Goal: Contribute content: Contribute content

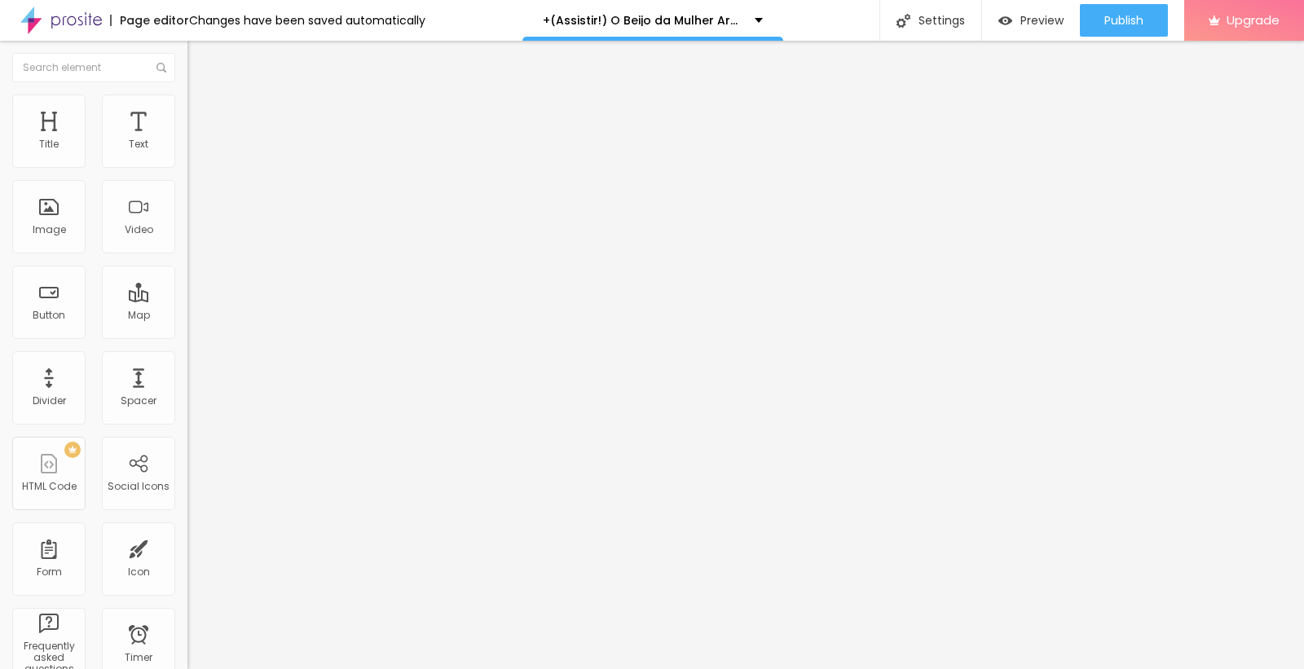
click at [187, 139] on div "Add image" at bounding box center [280, 132] width 187 height 11
click at [187, 140] on span "Add image" at bounding box center [220, 133] width 67 height 14
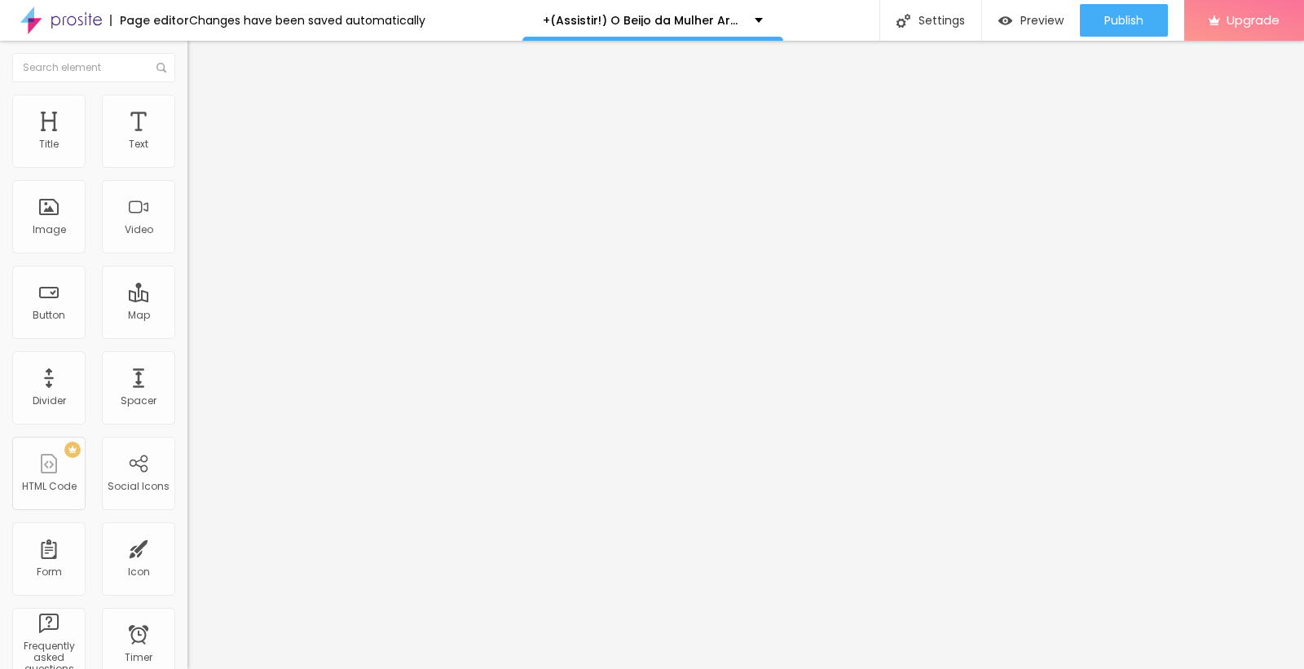
click at [187, 165] on input "text" at bounding box center [285, 156] width 196 height 16
paste input "+(Assistir!) O Beijo da Mulher Aranha (2025) Filme Completo Online Dublado em P…"
type input "+(Assistir!) O Beijo da Mulher Aranha (2025) Filme Completo Online Dublado em P…"
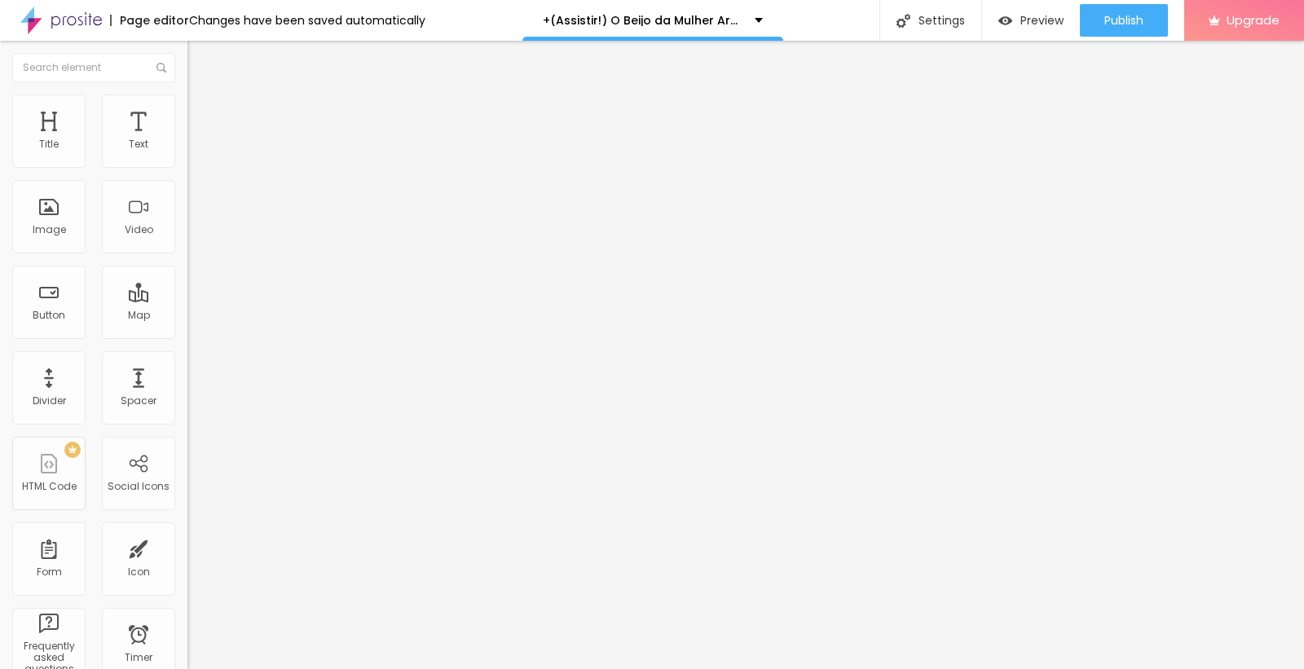
drag, startPoint x: 86, startPoint y: 438, endPoint x: 0, endPoint y: 438, distance: 86.4
click at [187, 372] on div "Change image Image description (Alt) +(Assistir!) O Beijo da Mulher Aranha (202…" at bounding box center [280, 249] width 187 height 245
paste input "https://cinevibes.fun/pt/movie/1214684/pro"
type input "https://cinevibes.fun/pt/movie/1214684/pro"
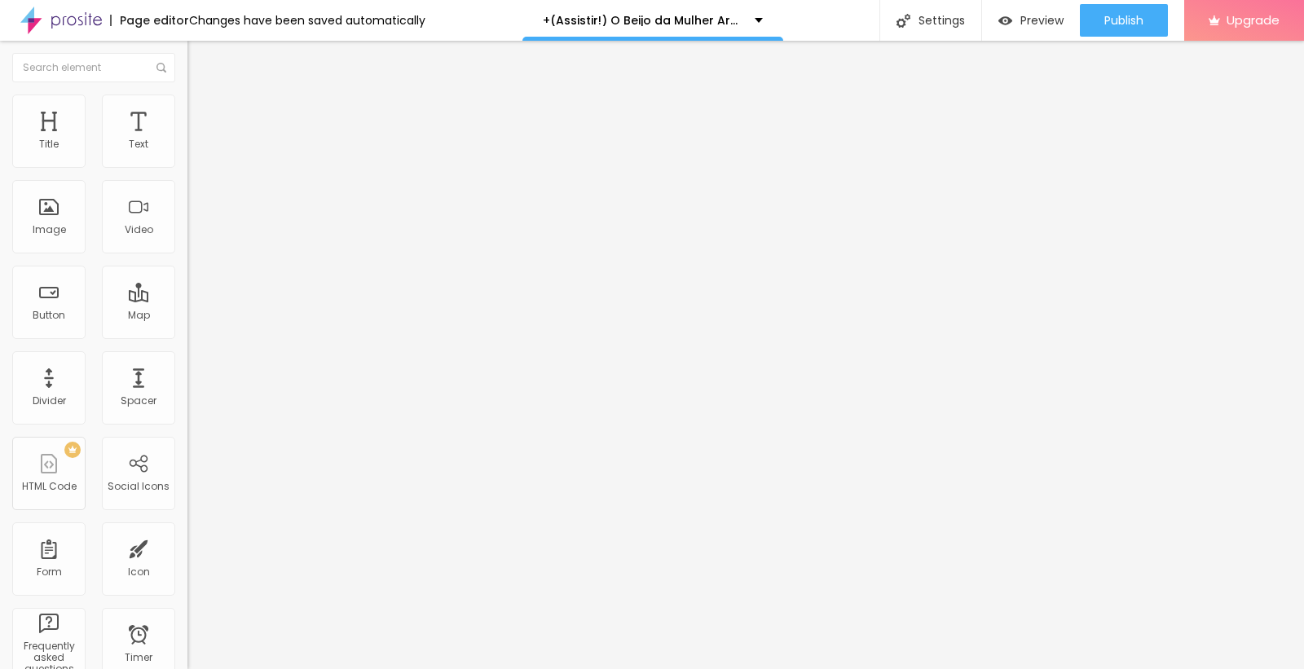
scroll to position [0, 0]
click at [200, 60] on img "button" at bounding box center [206, 59] width 13 height 13
click at [187, 62] on button "Edit Title" at bounding box center [280, 59] width 187 height 37
click at [200, 63] on img "button" at bounding box center [206, 59] width 13 height 13
click at [200, 59] on img "button" at bounding box center [206, 59] width 13 height 13
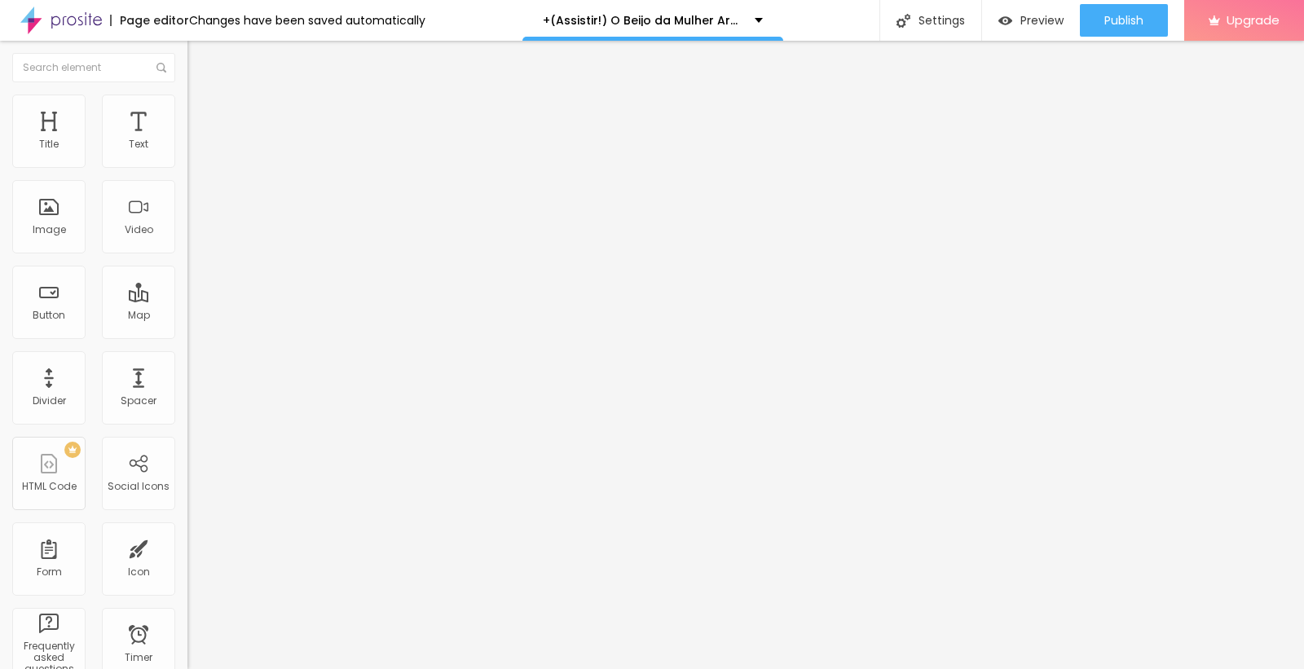
drag, startPoint x: 84, startPoint y: 184, endPoint x: 1, endPoint y: 192, distance: 83.5
click at [187, 192] on div "Text Click me Align Size Default Small Default Big Link URL https:// Open in ne…" at bounding box center [280, 245] width 187 height 237
paste input "ASSISTA AGORA ►⟹ O Beijo da Mulher Aranha Filme CompletoHD"
type input "ASSISTA AGORA ►⟹ O Beijo da Mulher Aranha Filme CompletoHD"
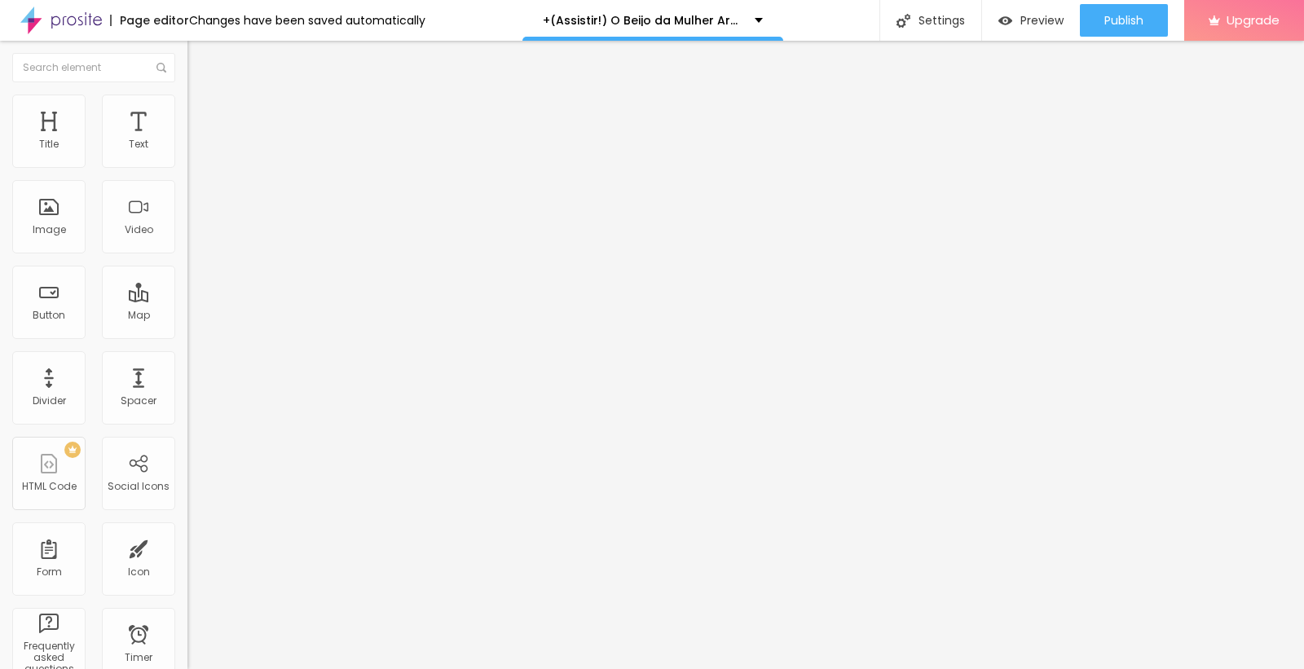
scroll to position [0, 0]
click at [187, 196] on div at bounding box center [280, 189] width 187 height 13
click at [187, 336] on input "https://" at bounding box center [285, 327] width 196 height 16
paste input "cinevibes.fun/pt/movie/1214684/pro"
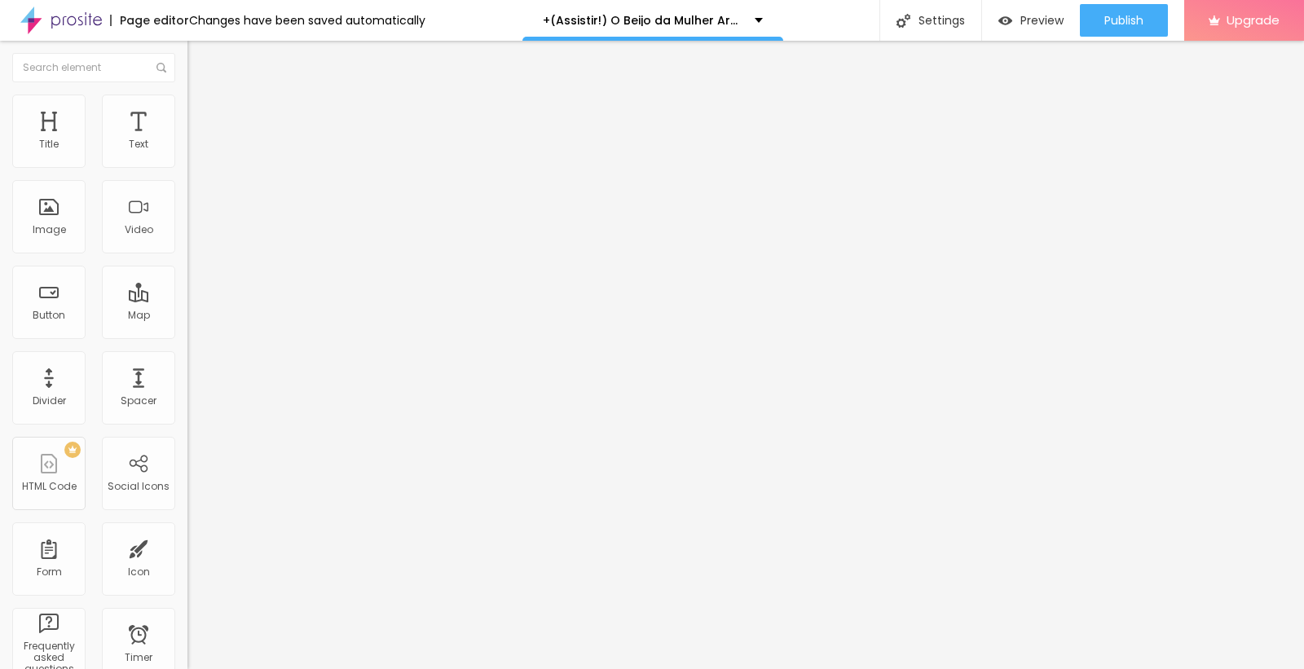
type input "https://cinevibes.fun/pt/movie/1214684/pro"
click at [187, 461] on div "Edit Button Content Style Advanced Text ASSISTA AGORA ►⟹ O Beijo da Mulher Aran…" at bounding box center [280, 355] width 187 height 628
click at [200, 55] on img "button" at bounding box center [206, 59] width 13 height 13
click at [1130, 24] on span "Publish" at bounding box center [1123, 20] width 39 height 13
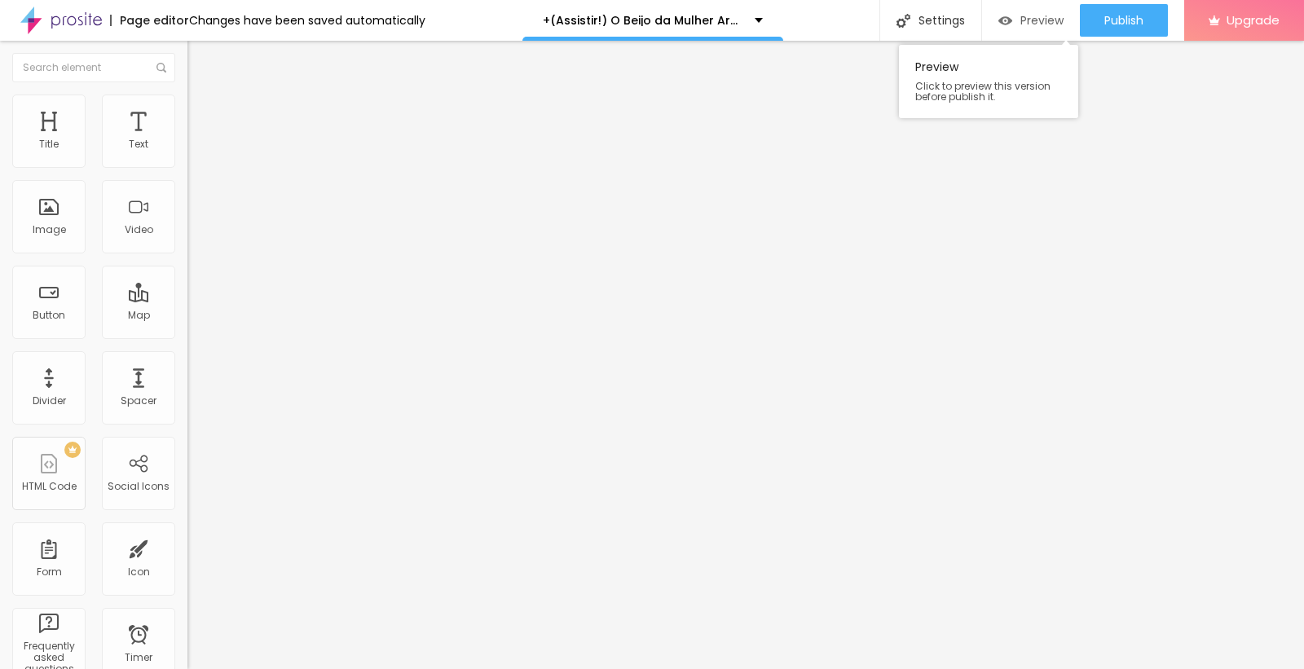
click at [1023, 19] on span "Preview" at bounding box center [1041, 20] width 43 height 13
